Goal: Information Seeking & Learning: Learn about a topic

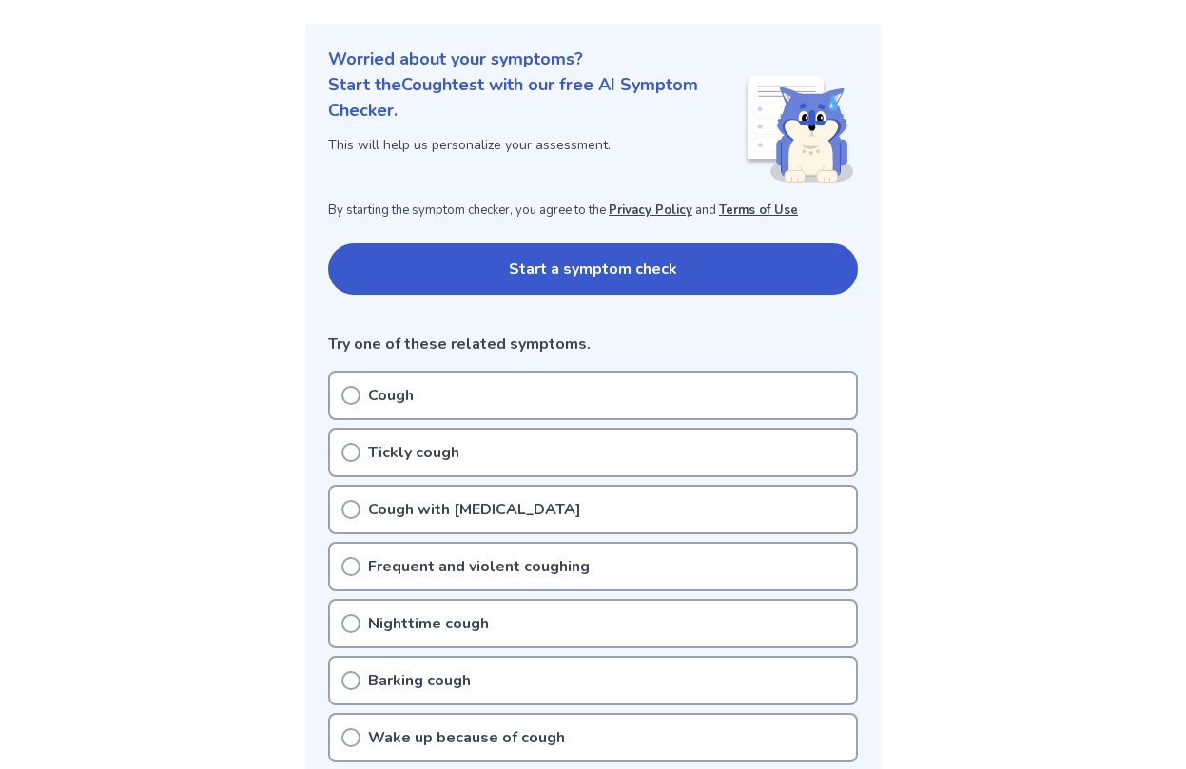
scroll to position [215, 0]
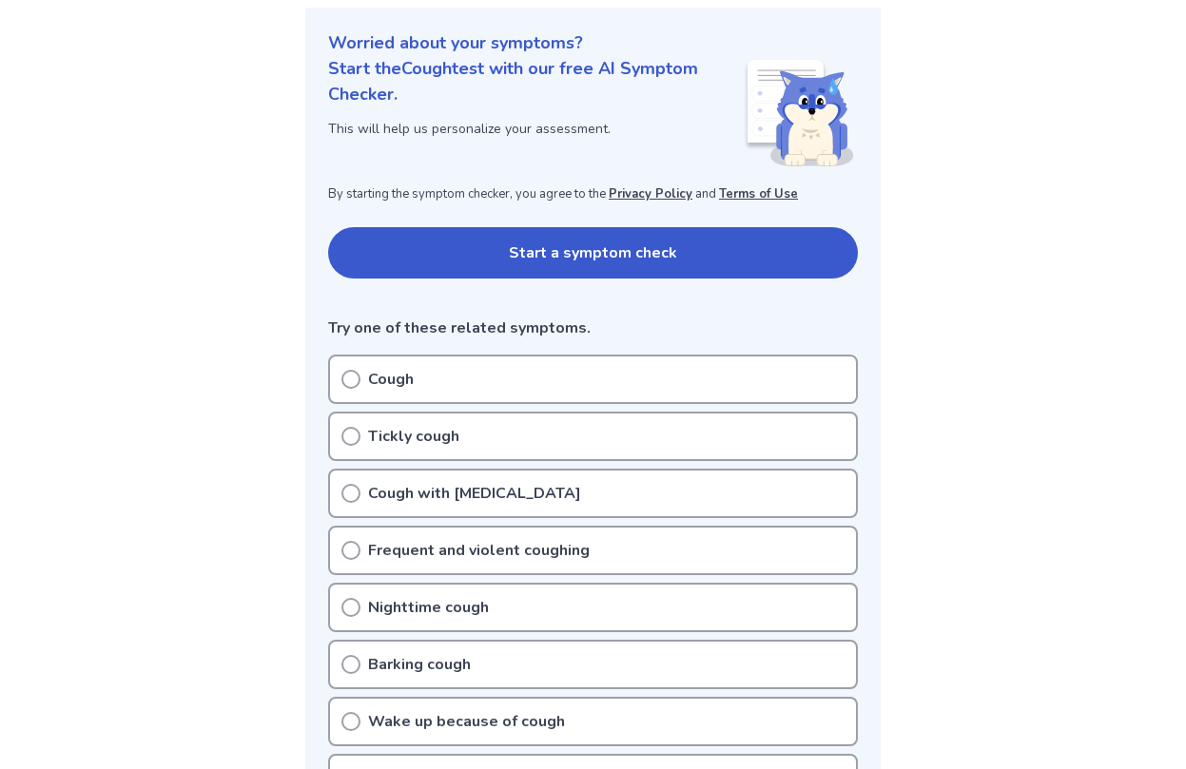
click at [433, 387] on div "Cough" at bounding box center [593, 379] width 530 height 49
click at [351, 379] on icon at bounding box center [350, 379] width 19 height 19
